Goal: Task Accomplishment & Management: Complete application form

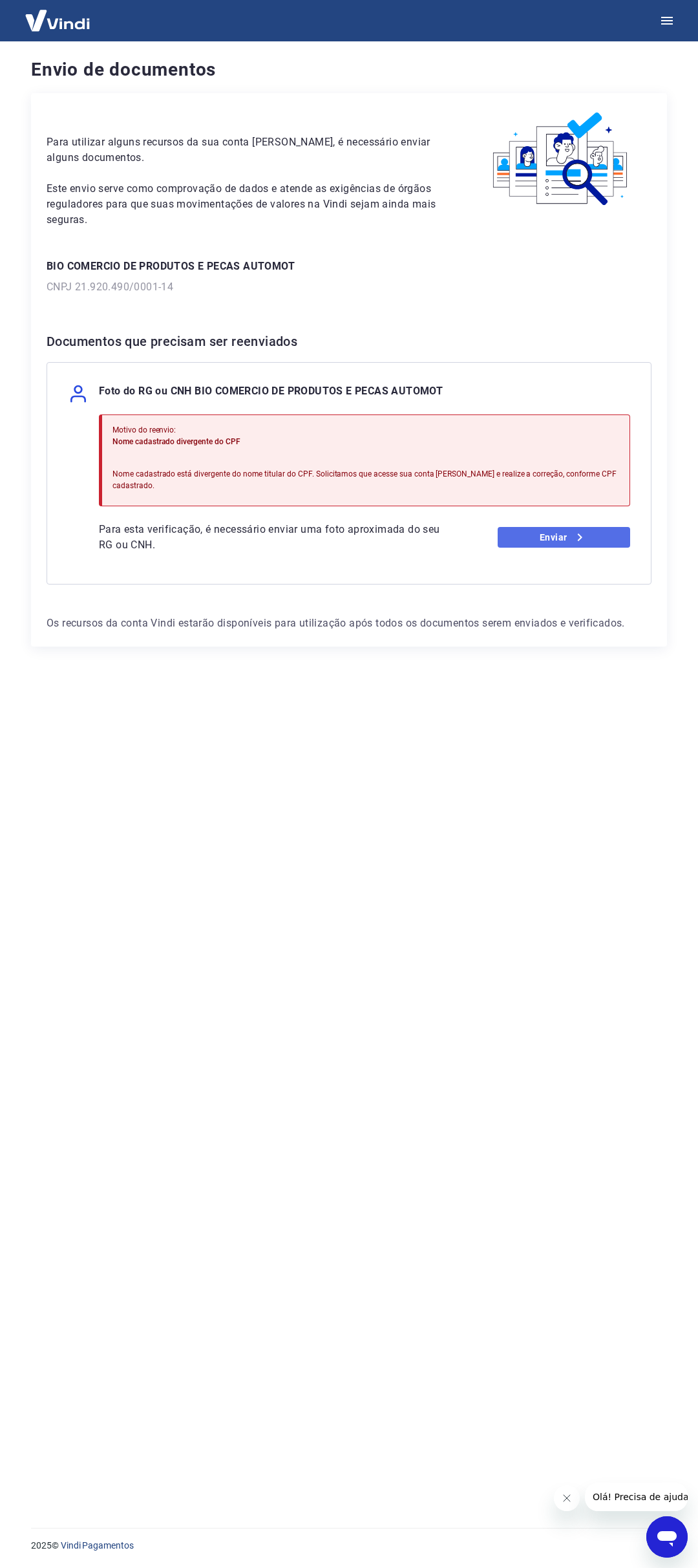
click at [553, 527] on link "Enviar" at bounding box center [564, 537] width 133 height 21
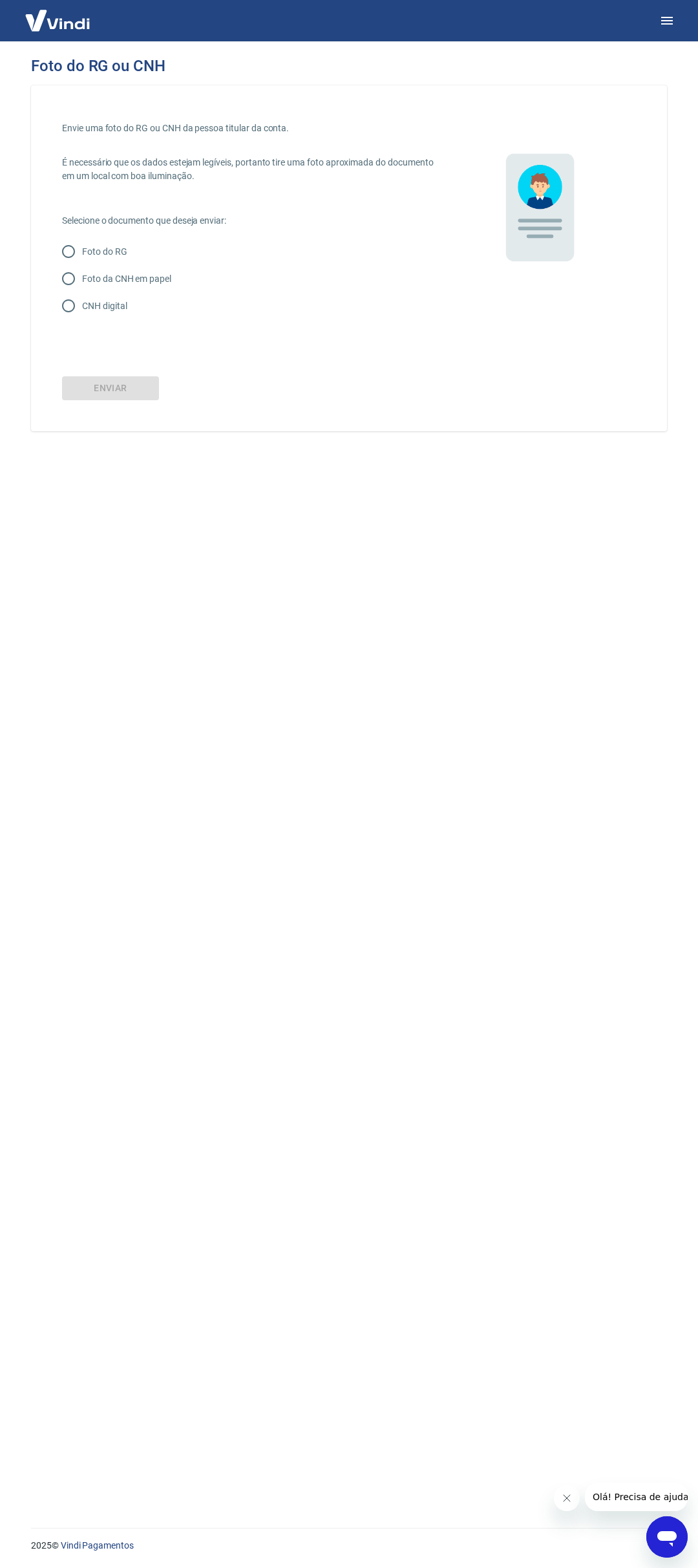
click at [35, 16] on img at bounding box center [58, 21] width 84 height 39
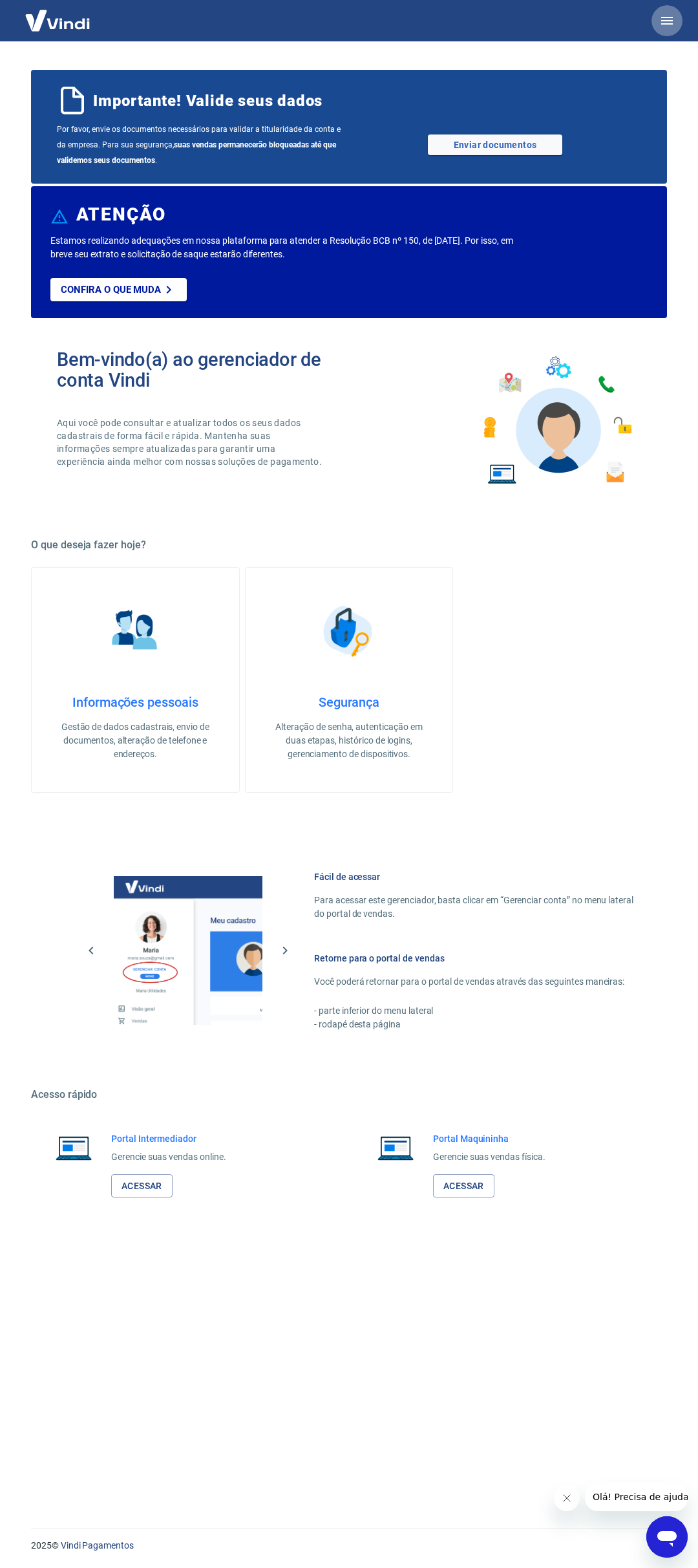
click at [676, 19] on button "button" at bounding box center [668, 21] width 31 height 31
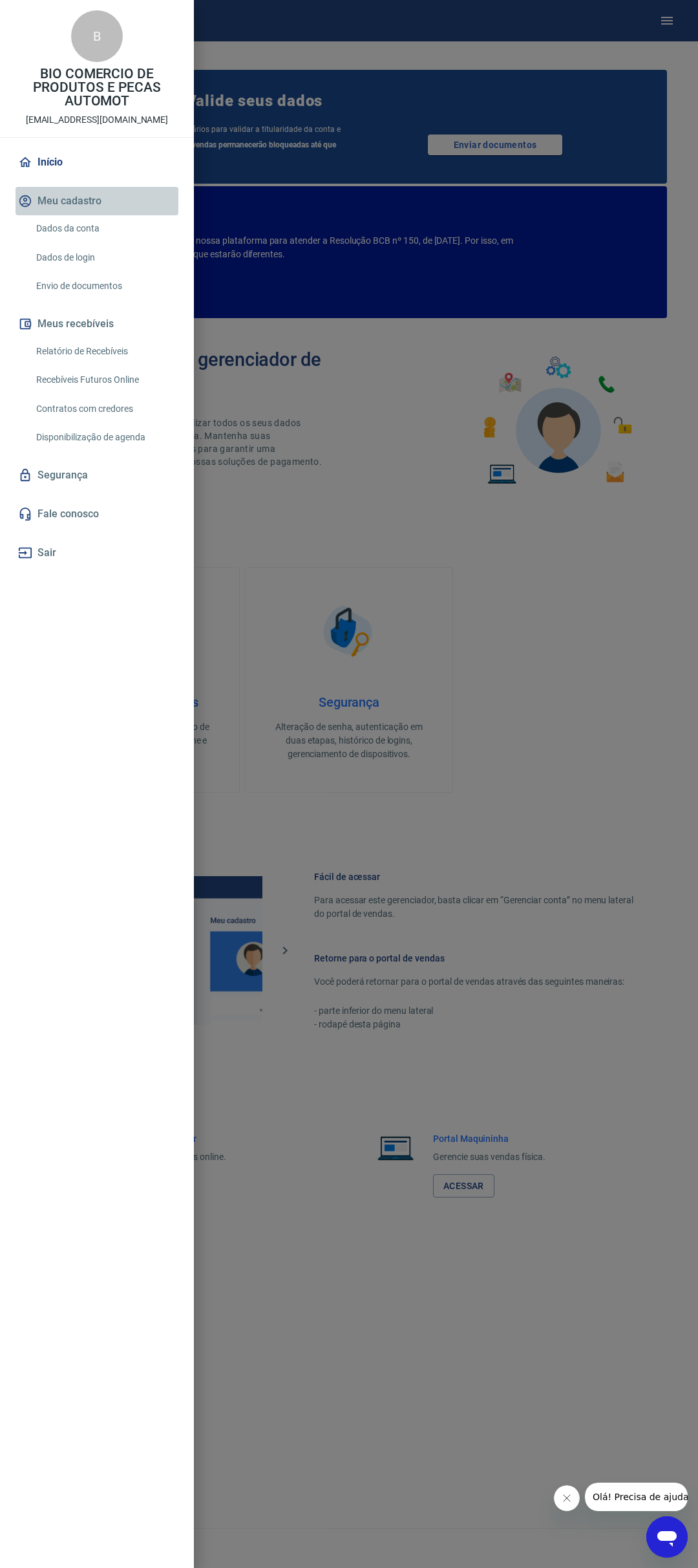
click at [84, 205] on button "Meu cadastro" at bounding box center [97, 201] width 163 height 28
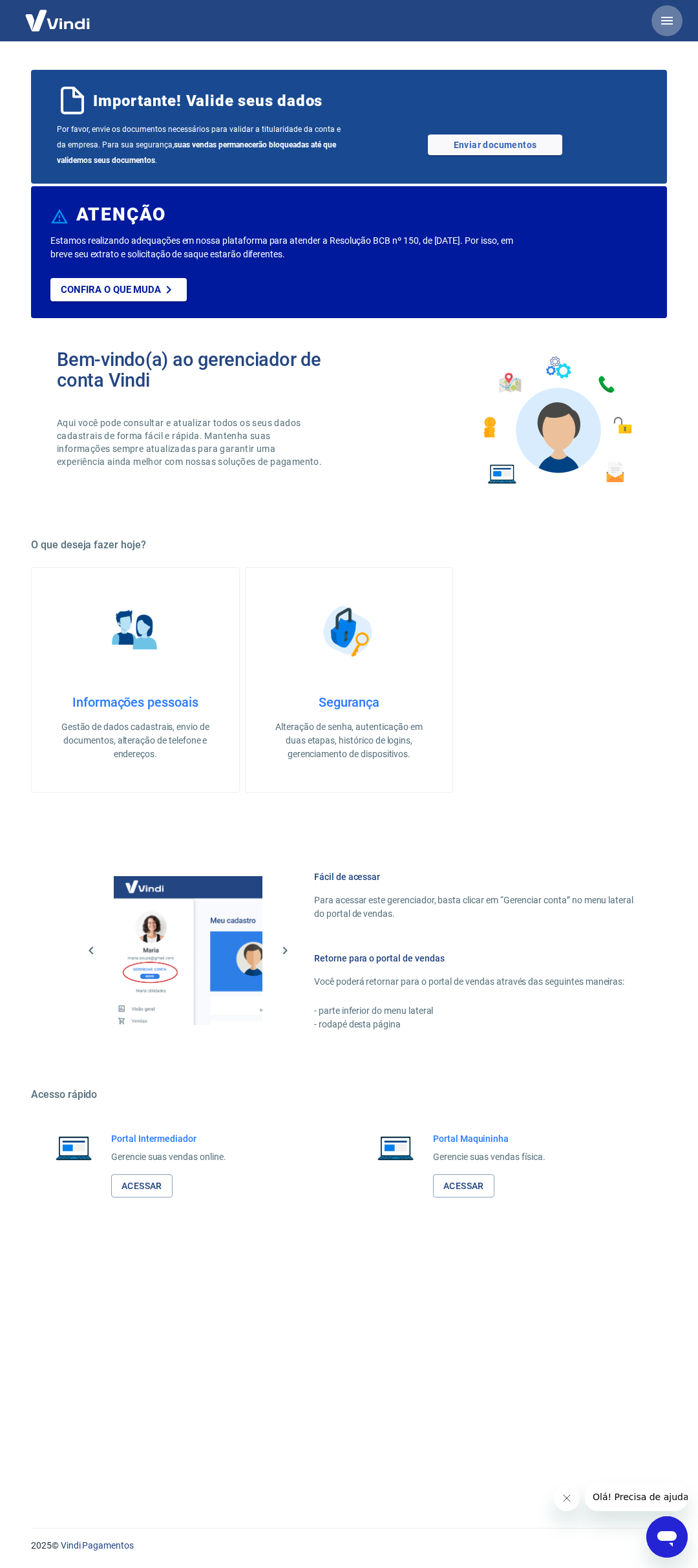
click at [654, 19] on button "button" at bounding box center [668, 21] width 31 height 31
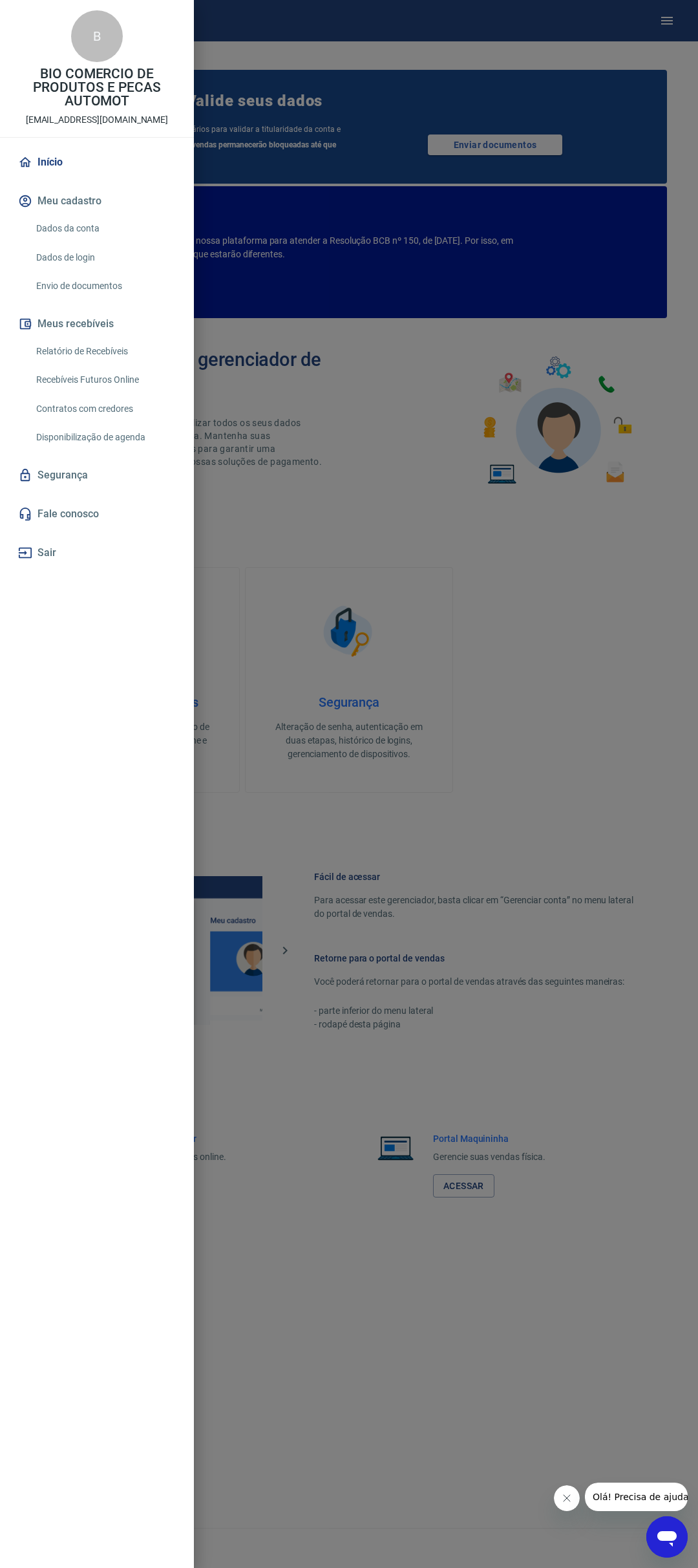
click at [96, 235] on link "Dados da conta" at bounding box center [105, 228] width 148 height 26
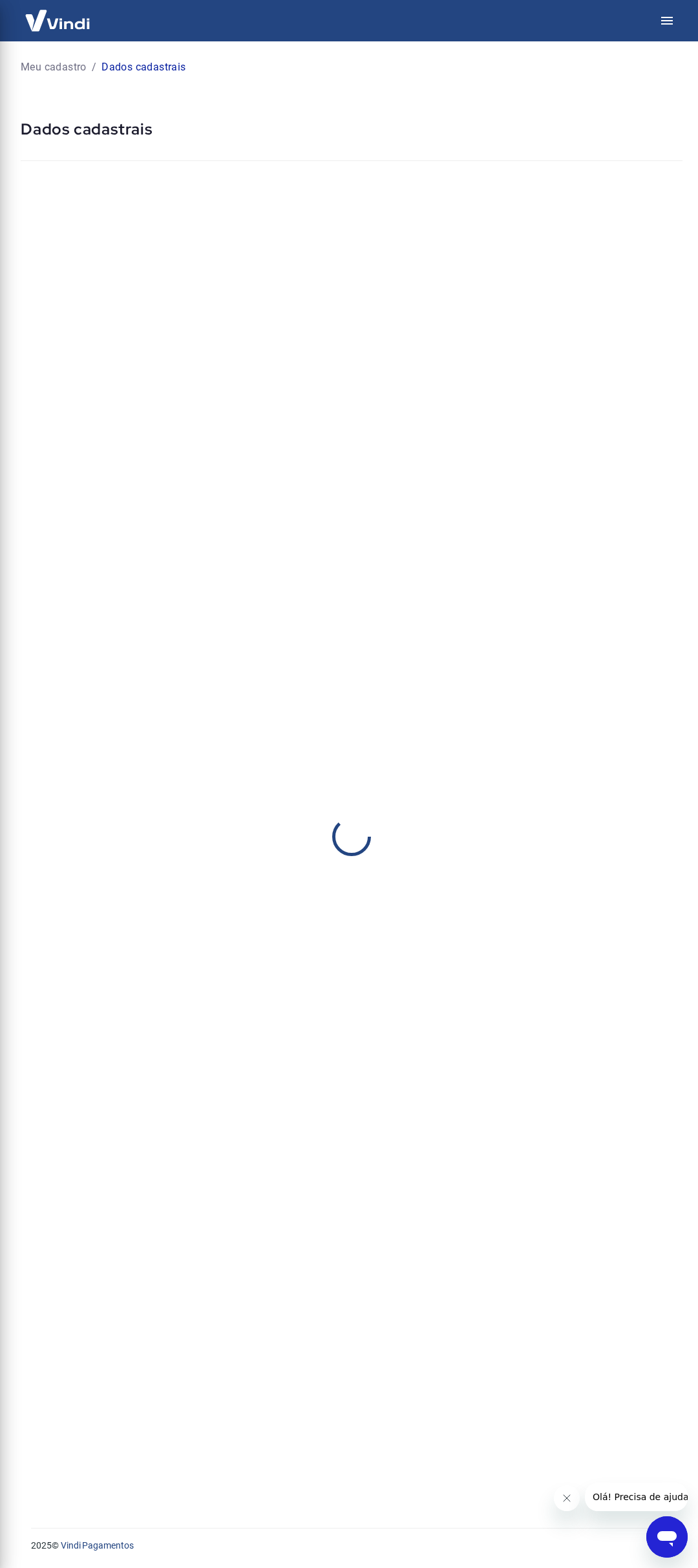
select select "PR"
select select "business"
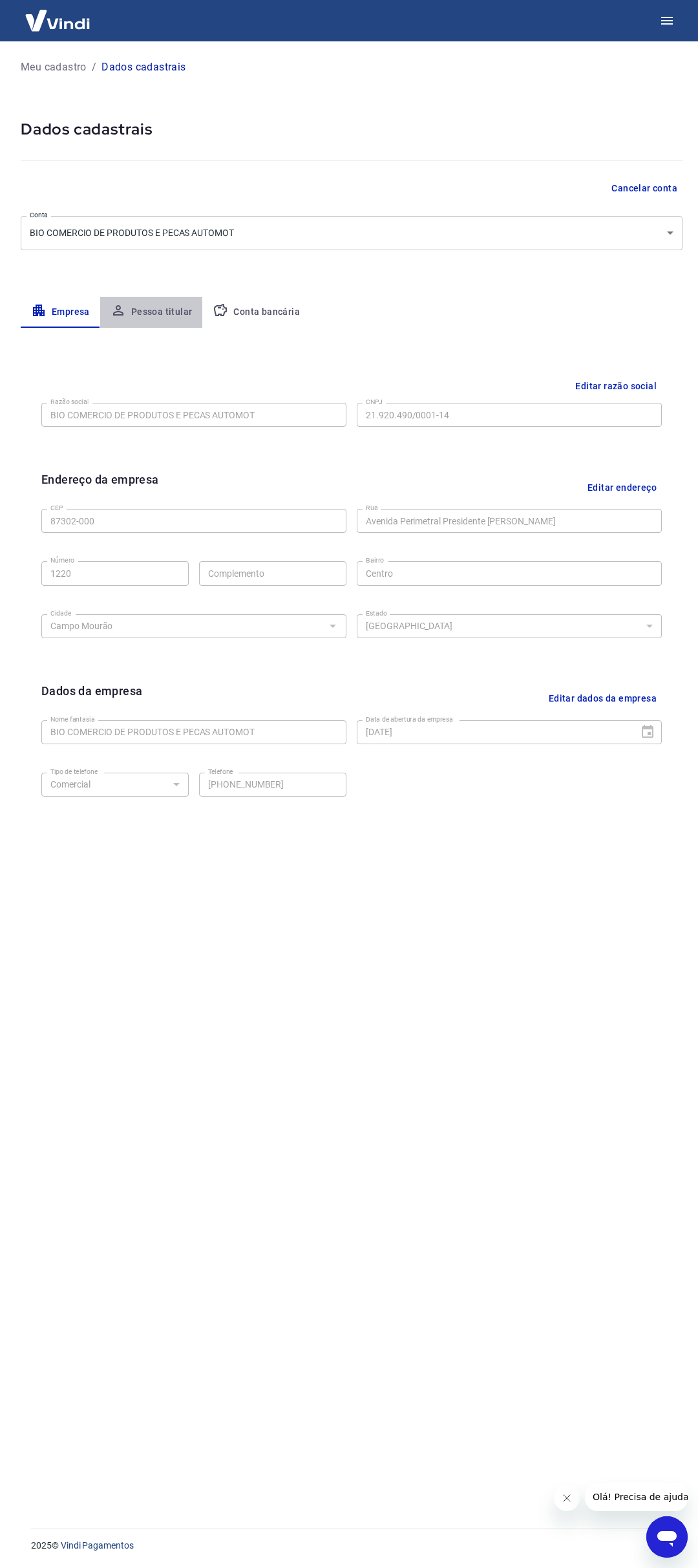
click at [164, 317] on button "Pessoa titular" at bounding box center [151, 312] width 103 height 31
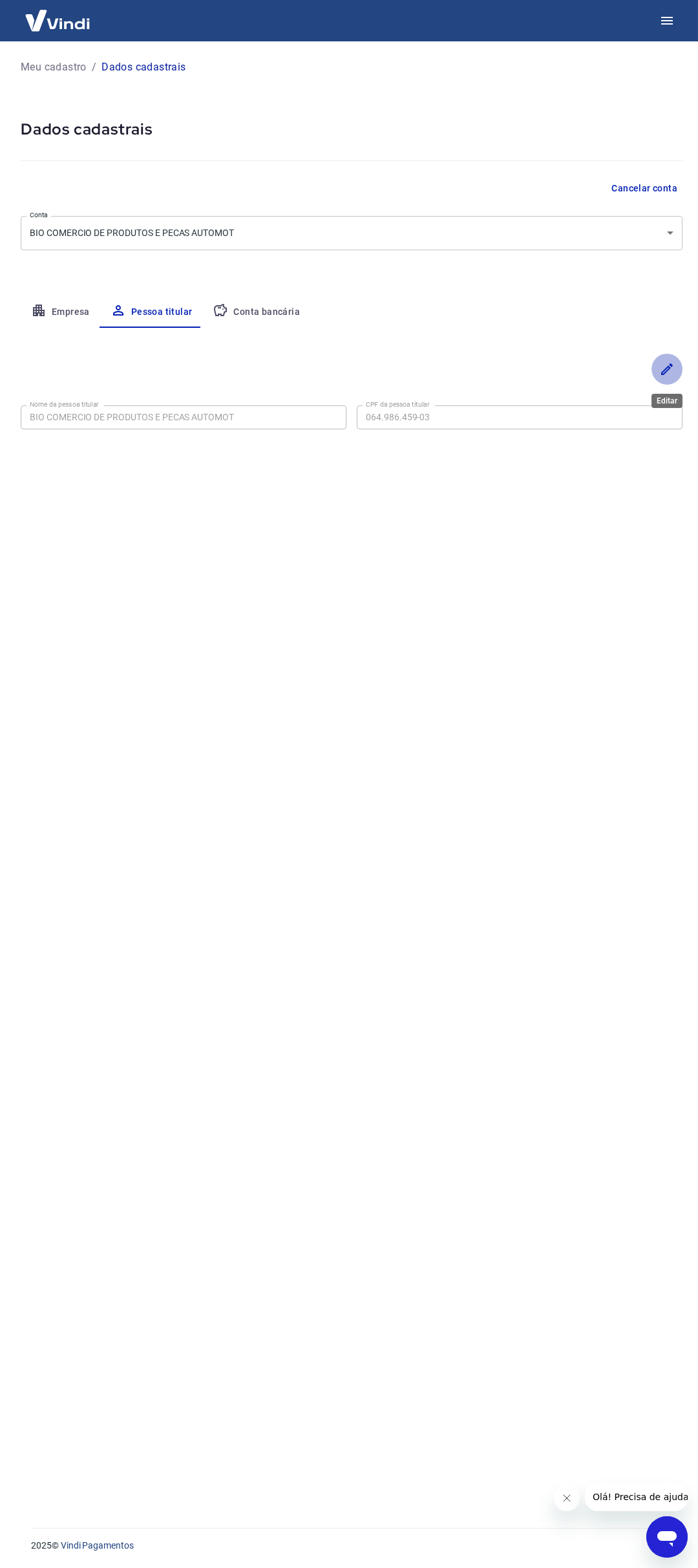
click at [663, 372] on icon "Editar" at bounding box center [667, 369] width 12 height 12
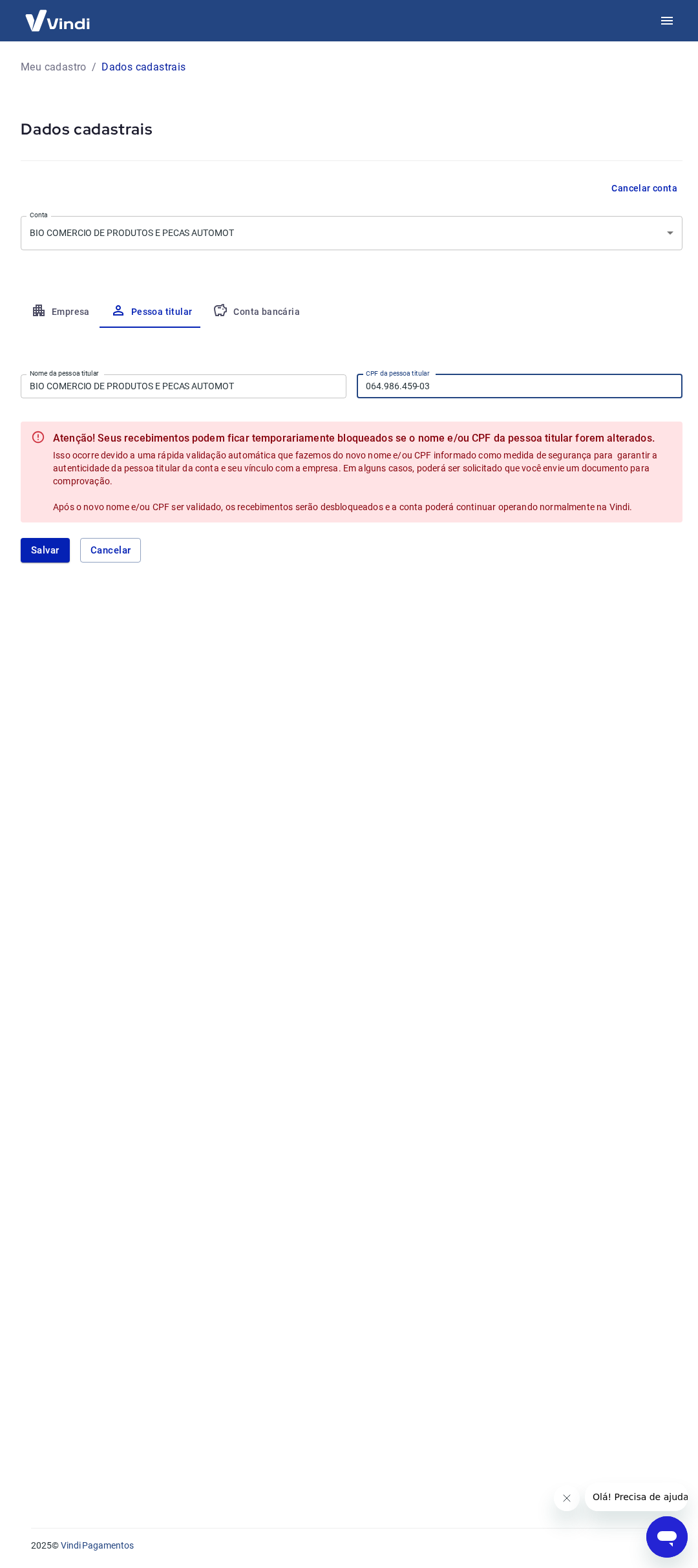
drag, startPoint x: 456, startPoint y: 395, endPoint x: 267, endPoint y: 392, distance: 189.0
click at [269, 392] on div "Nome da pessoa titular BIO COMERCIO DE PRODUTOS E PECAS AUTOMOT Nome da pessoa …" at bounding box center [351, 385] width 662 height 31
click at [287, 311] on button "Conta bancária" at bounding box center [256, 312] width 108 height 31
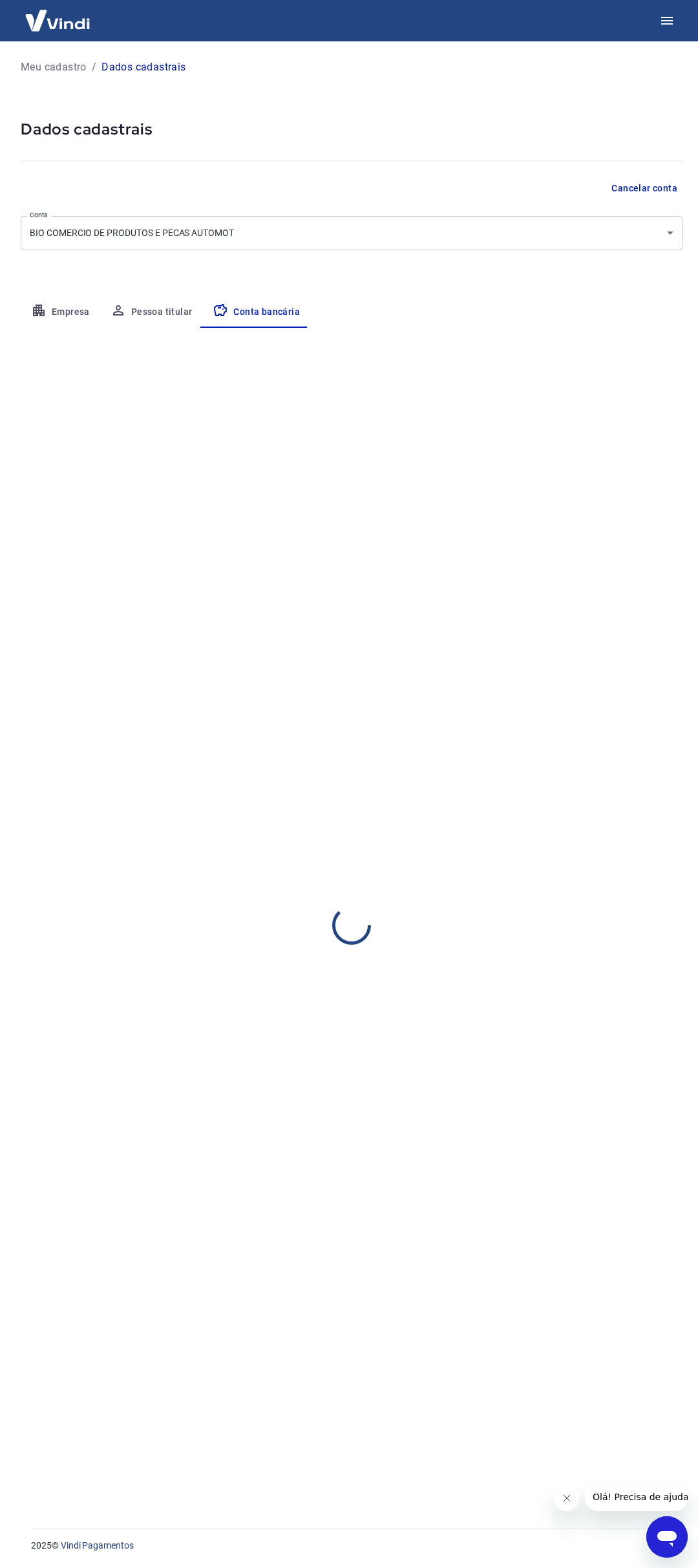
select select "1"
click at [66, 67] on p "Meu cadastro" at bounding box center [53, 68] width 66 height 16
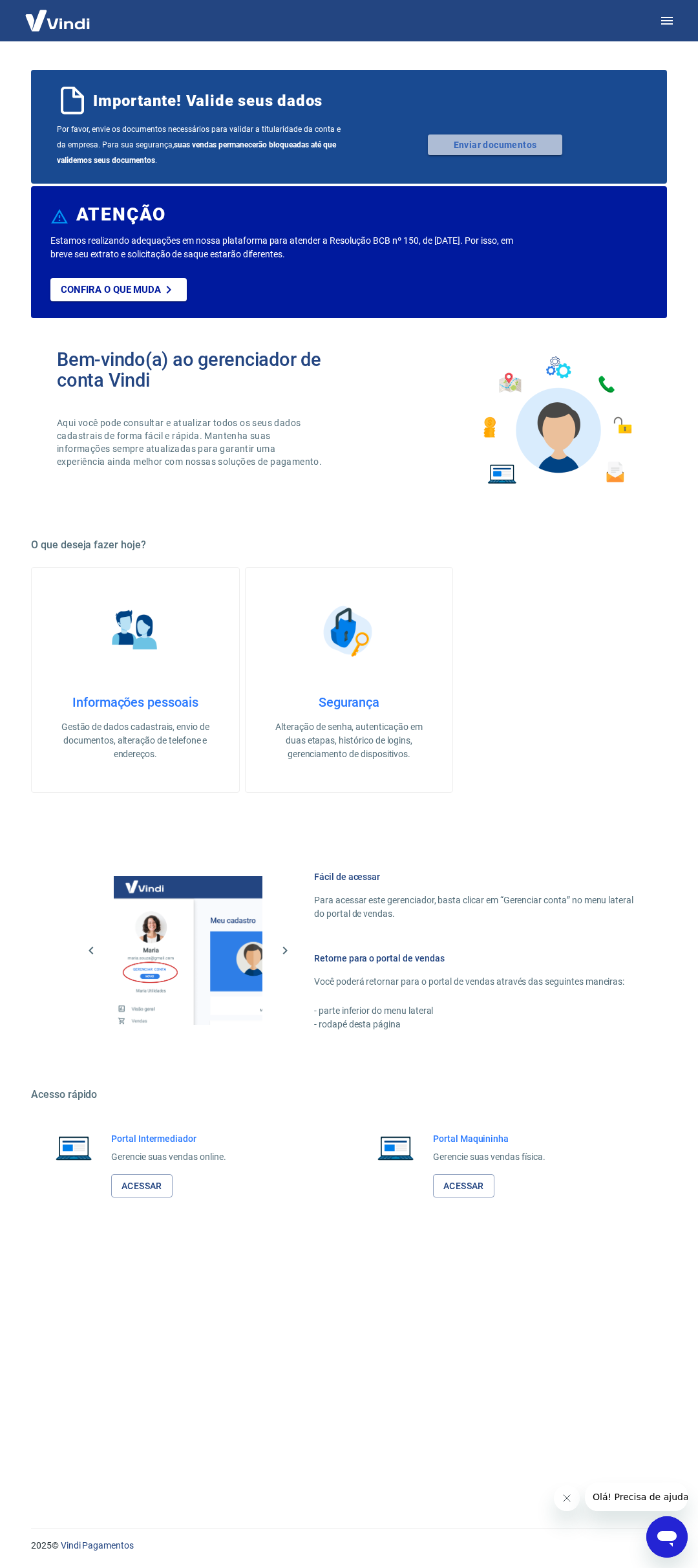
click at [501, 146] on link "Enviar documentos" at bounding box center [494, 144] width 134 height 21
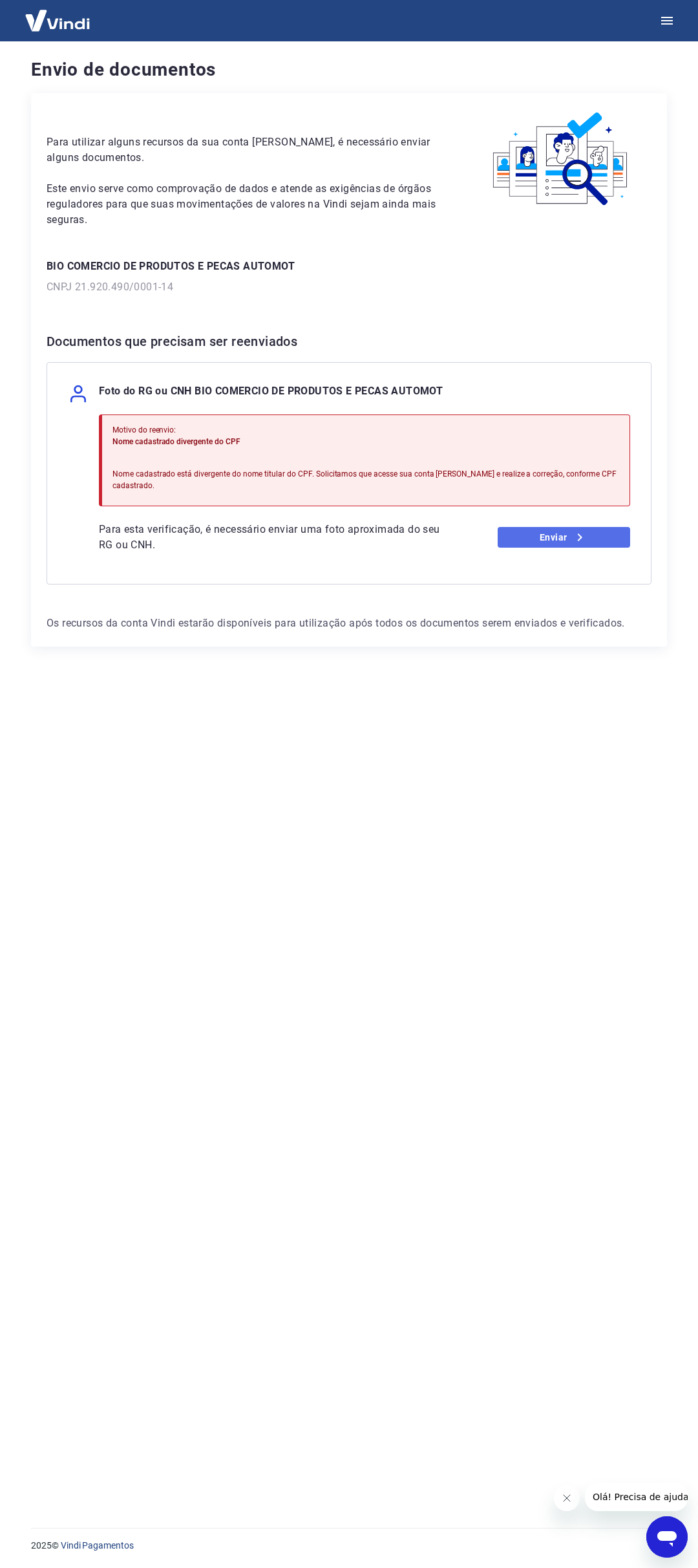
click at [541, 527] on link "Enviar" at bounding box center [564, 537] width 133 height 21
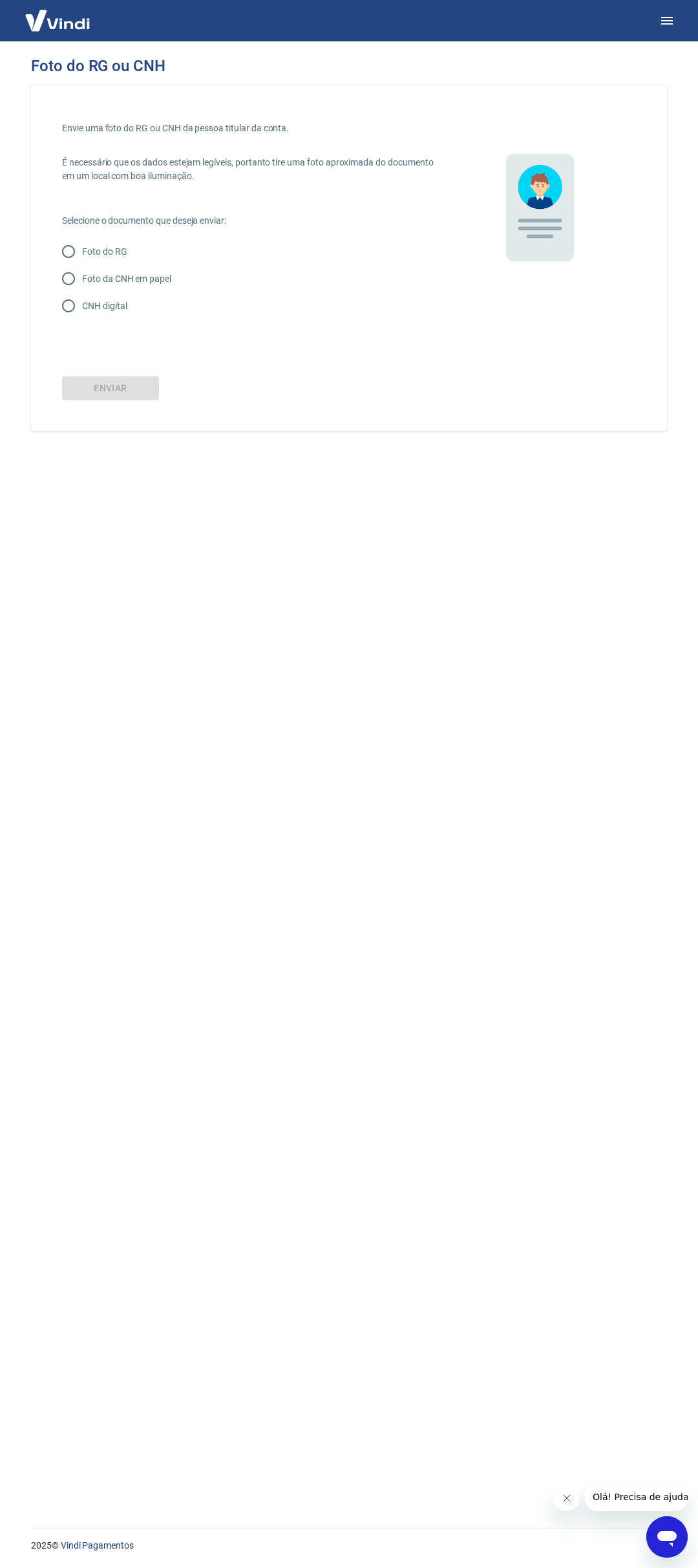
click at [117, 302] on p "CNH digital" at bounding box center [105, 307] width 45 height 14
click at [82, 302] on input "CNH digital" at bounding box center [69, 306] width 27 height 27
radio input "true"
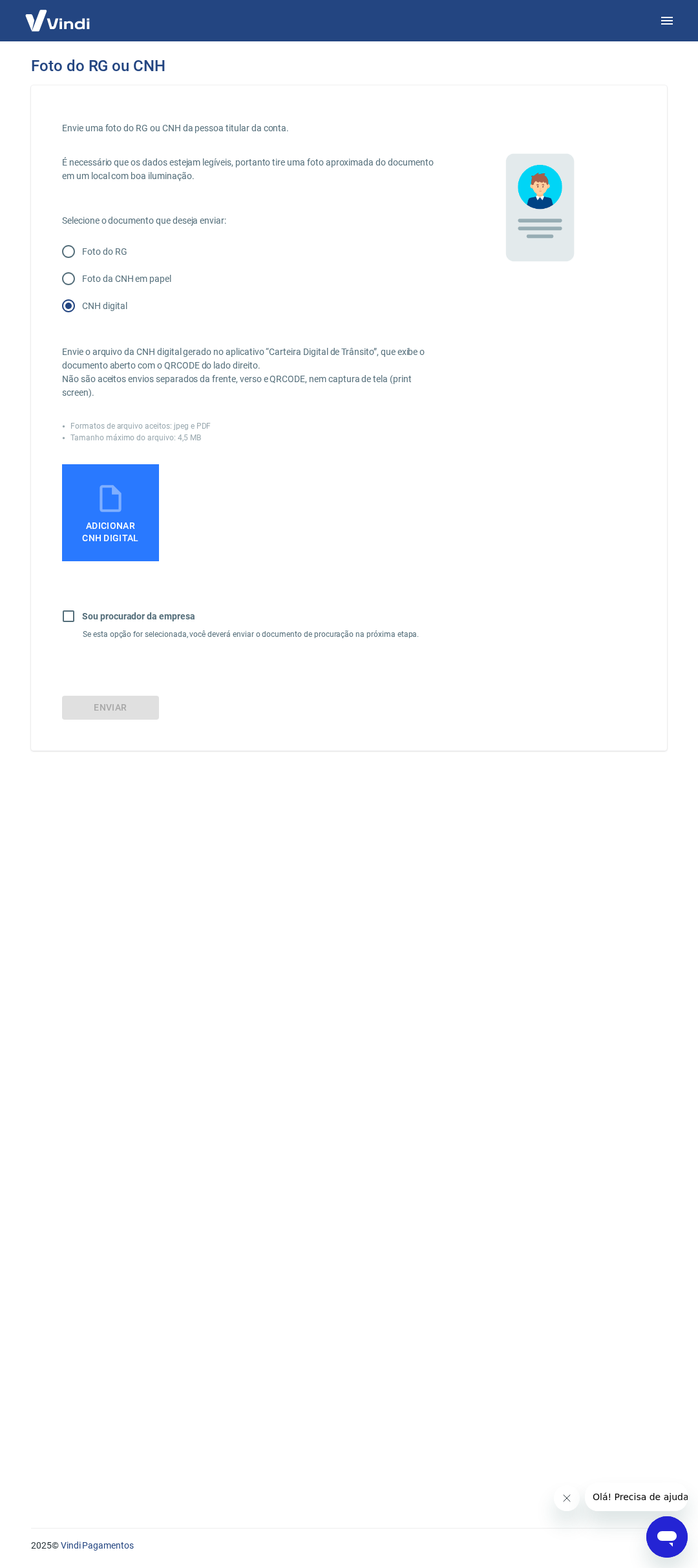
click at [108, 610] on h6 "Sou procurador da empresa" at bounding box center [139, 617] width 114 height 14
click at [82, 610] on input "Sou procurador da empresa" at bounding box center [69, 616] width 27 height 27
checkbox input "true"
click at [108, 521] on span "Adicionar CNH Digital" at bounding box center [111, 533] width 57 height 24
click at [0, 0] on input "Adicionar CNH Digital" at bounding box center [0, 0] width 0 height 0
